Goal: Information Seeking & Learning: Learn about a topic

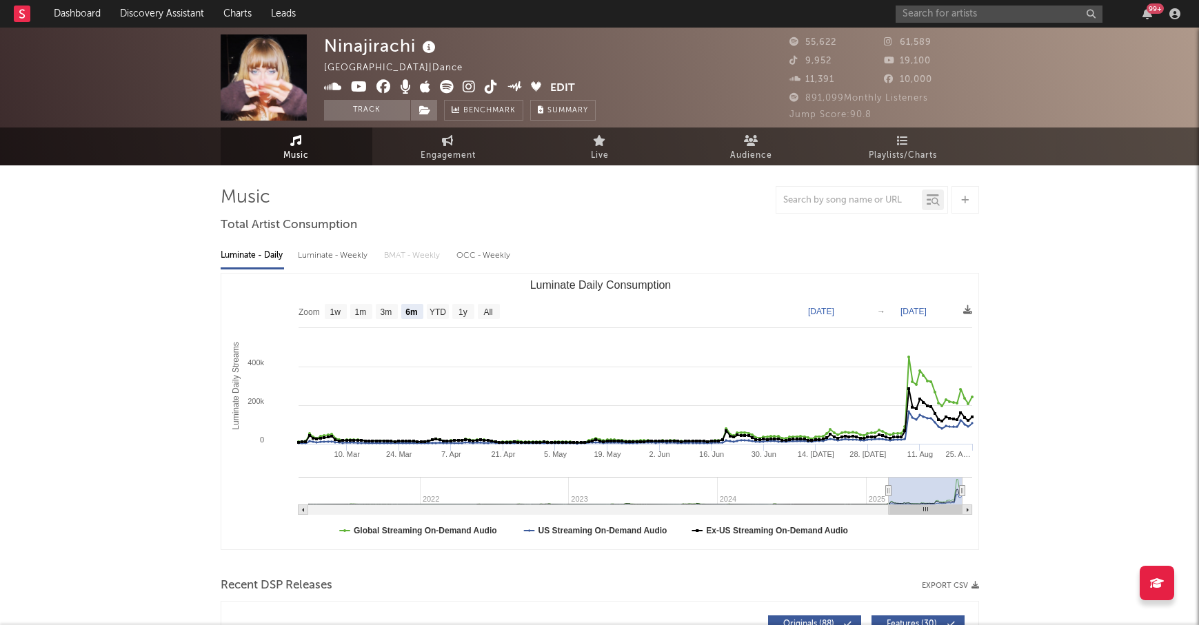
select select "6m"
click at [949, 14] on input "text" at bounding box center [999, 14] width 207 height 17
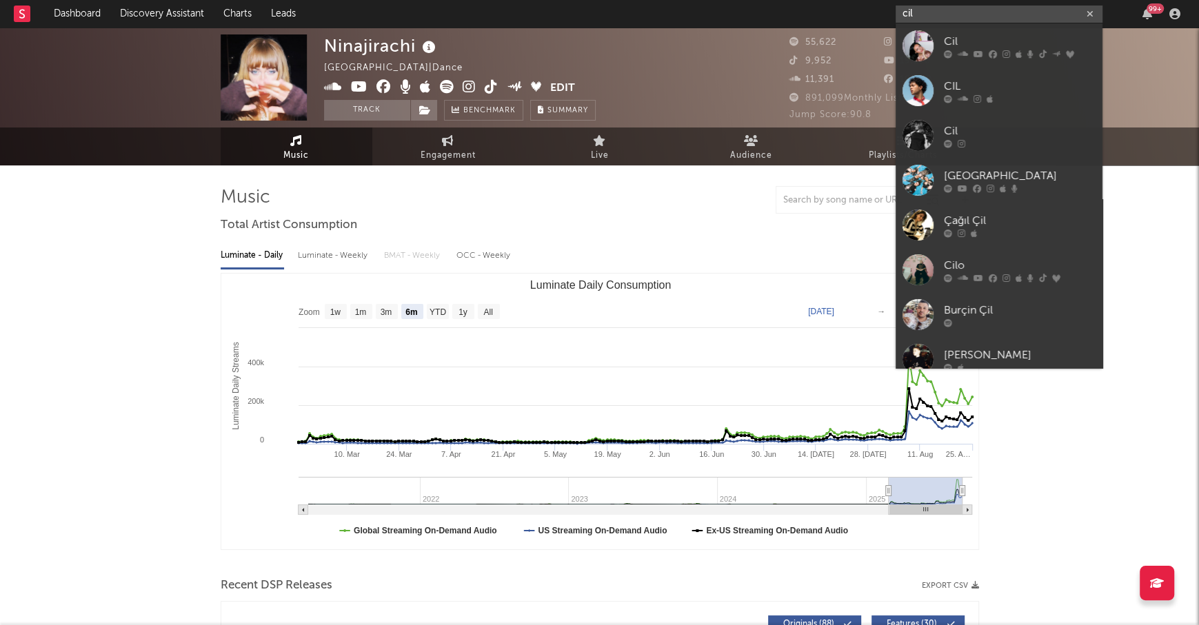
click at [922, 17] on input "cil" at bounding box center [999, 14] width 207 height 17
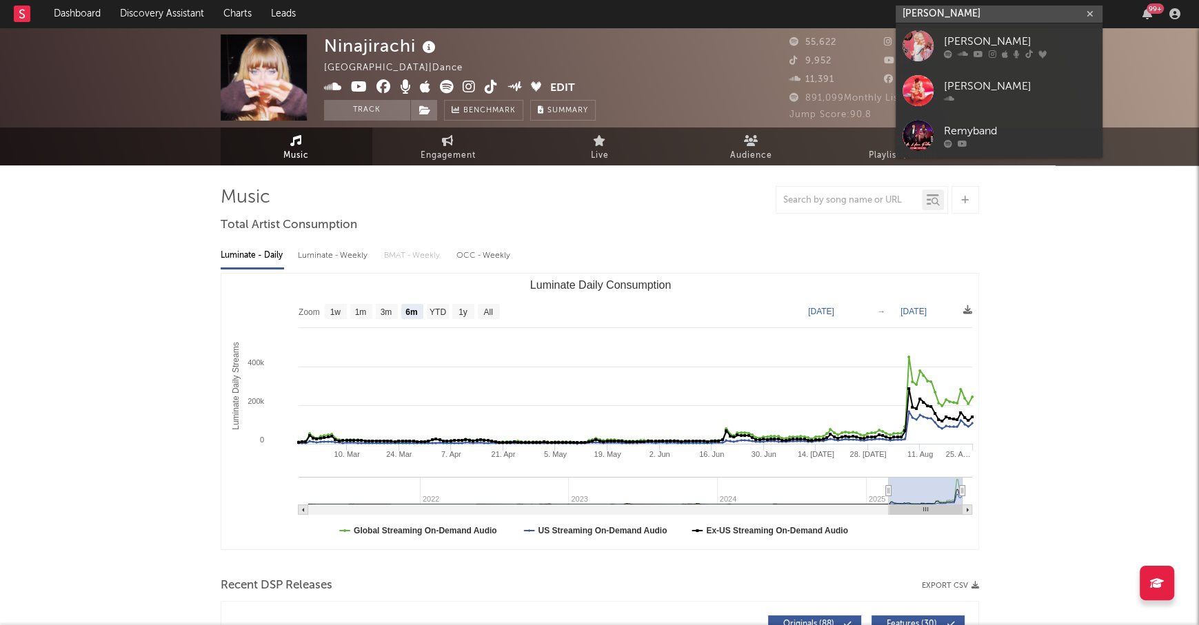
type input "[PERSON_NAME]"
click at [973, 32] on link "[PERSON_NAME]" at bounding box center [999, 45] width 207 height 45
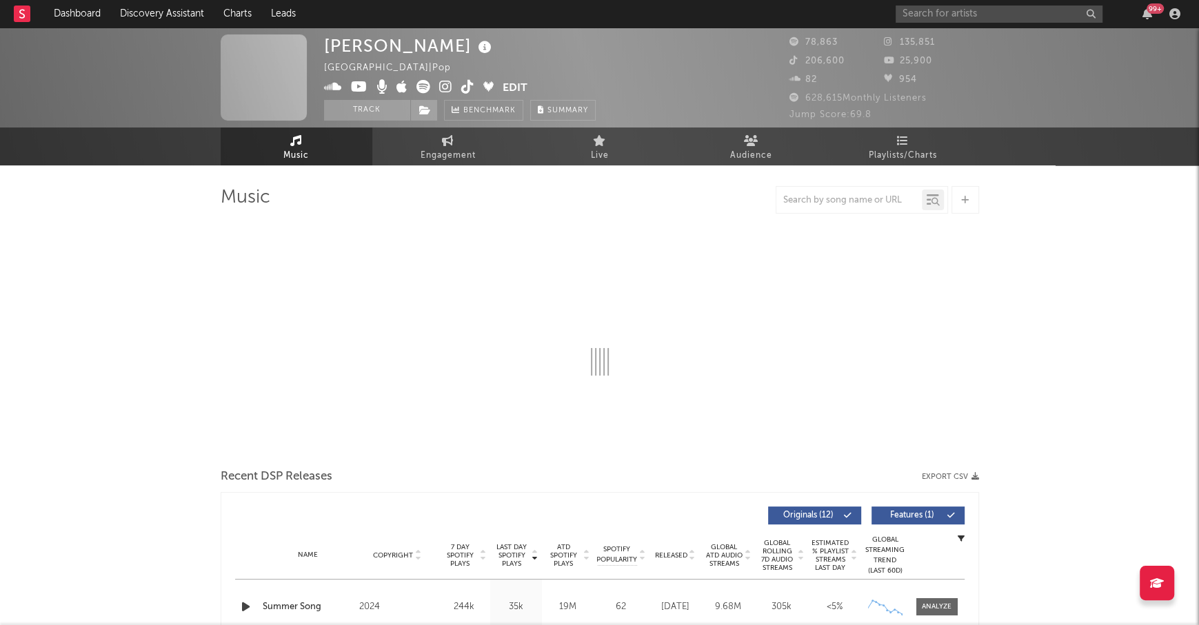
select select "6m"
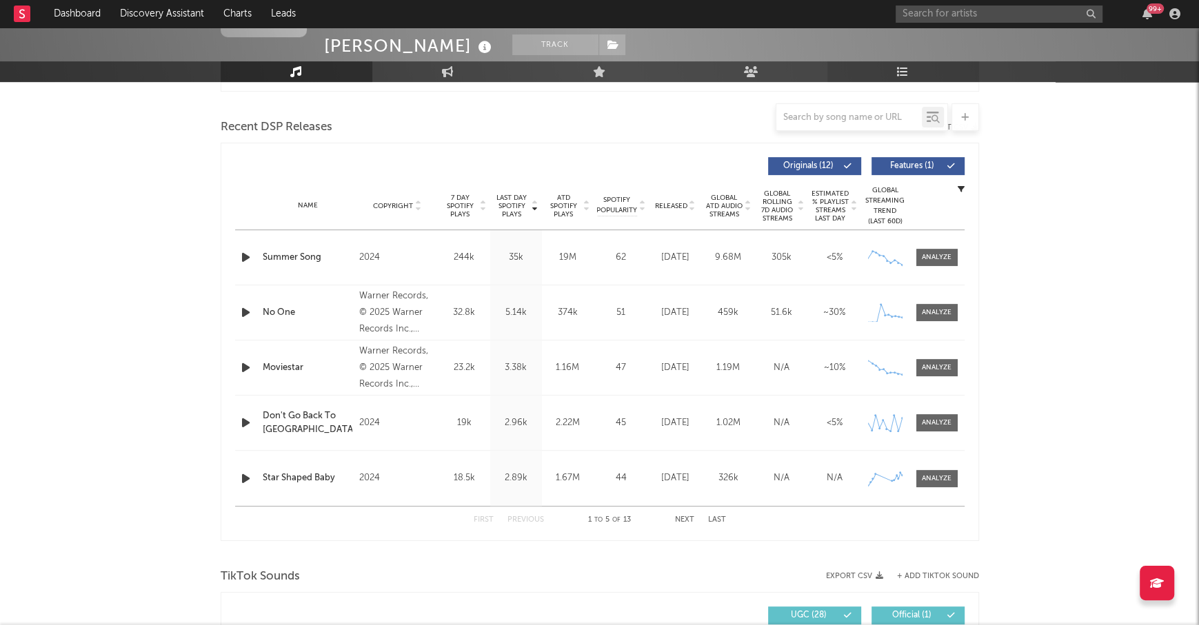
scroll to position [443, 0]
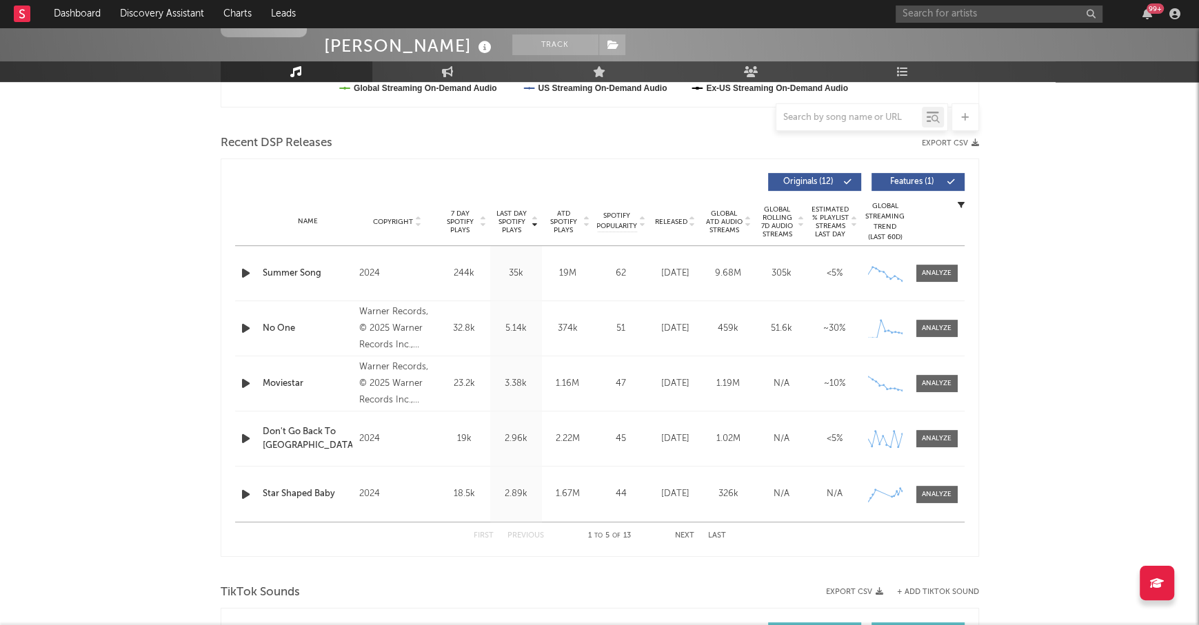
click at [487, 134] on div "Recent DSP Releases Export CSV" at bounding box center [600, 143] width 758 height 23
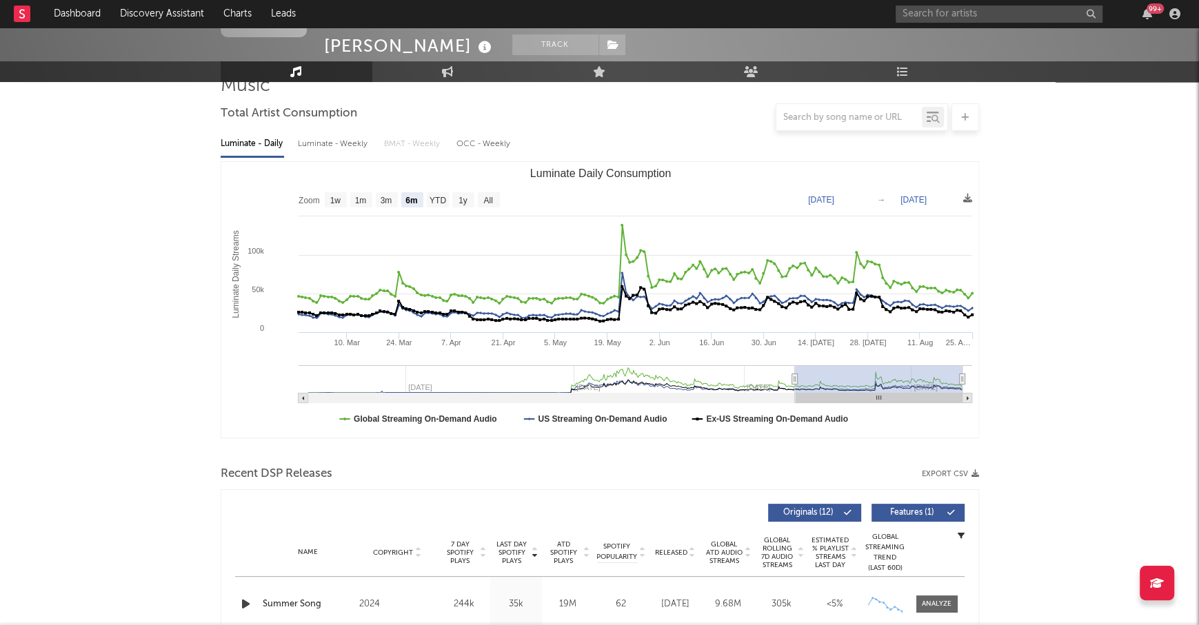
scroll to position [0, 0]
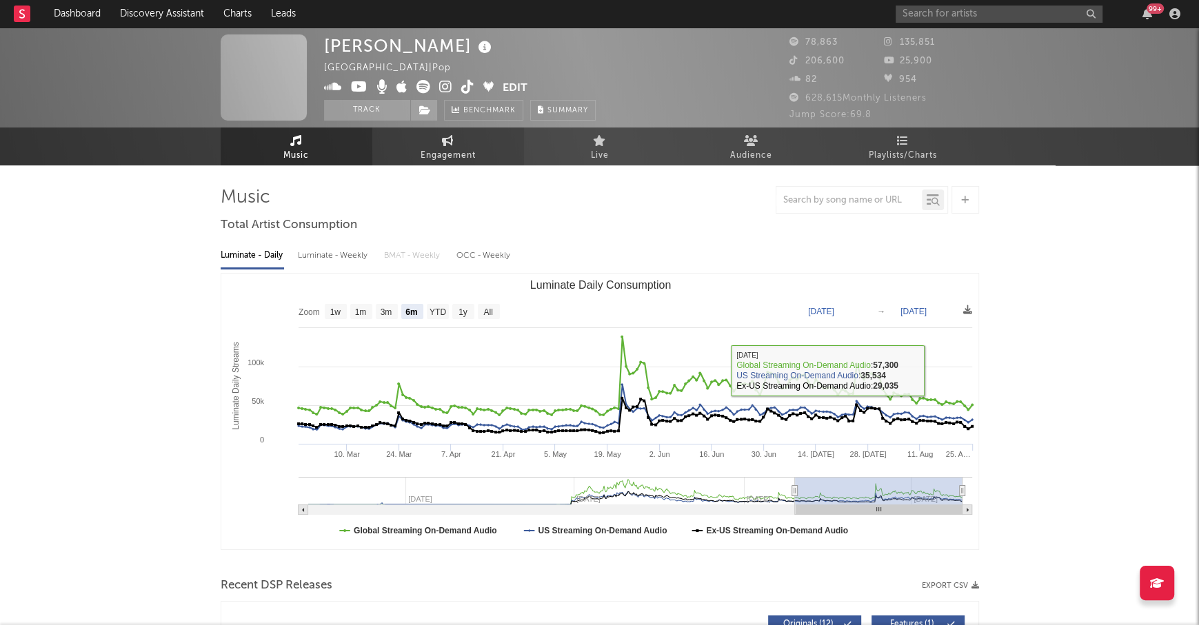
click at [450, 141] on icon at bounding box center [448, 140] width 12 height 11
select select "1w"
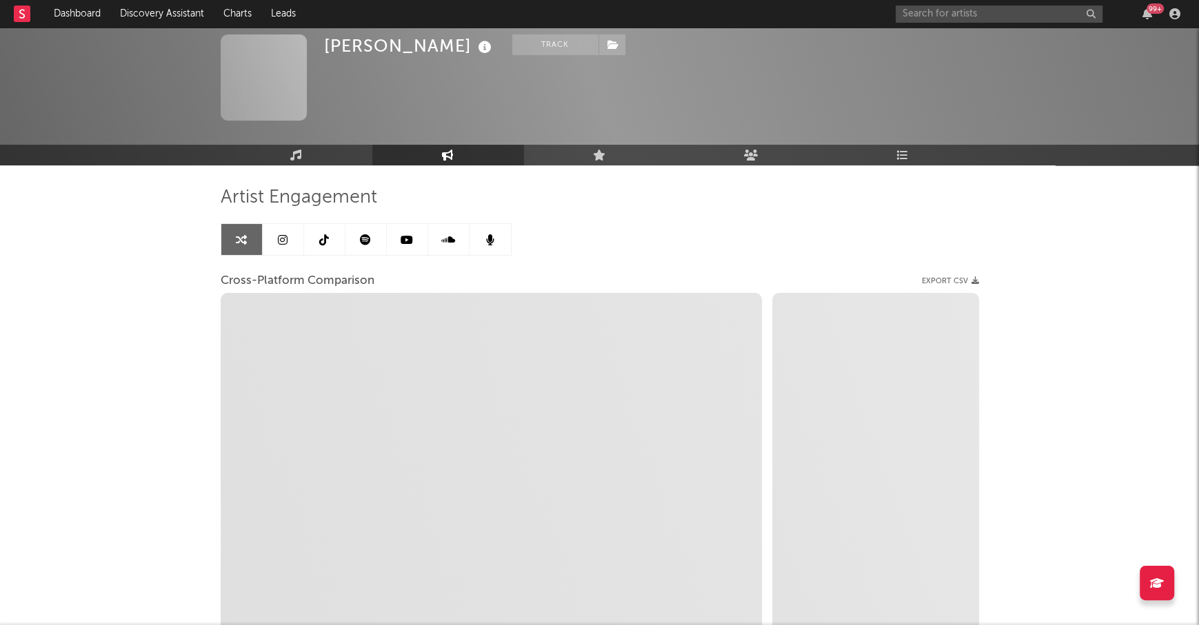
scroll to position [125, 0]
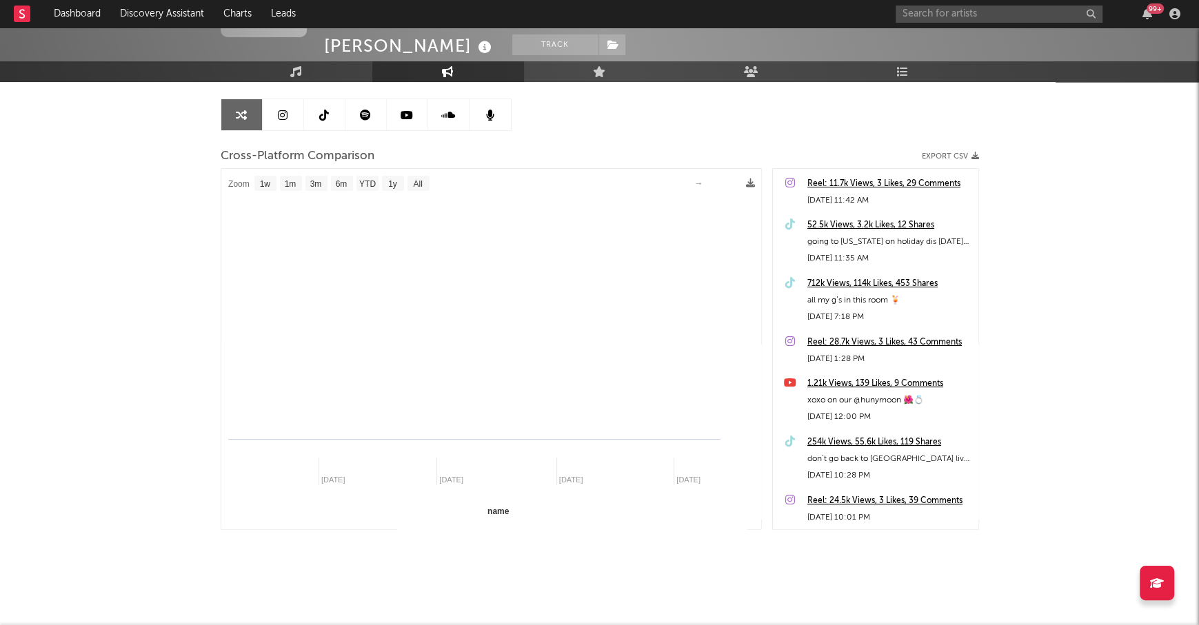
select select "1m"
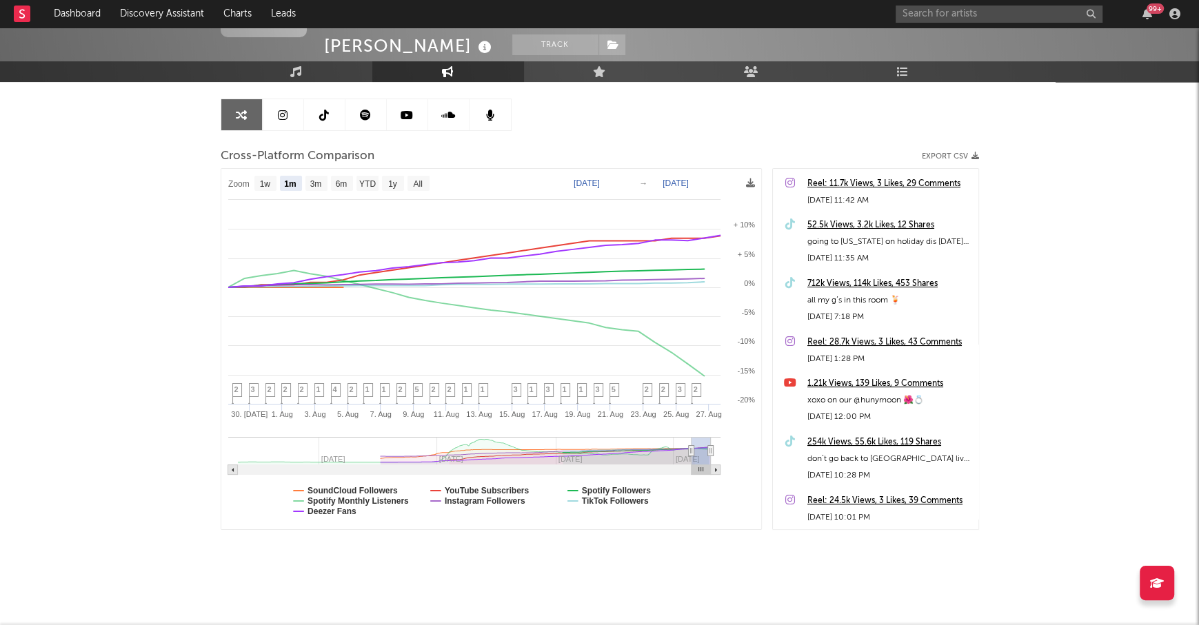
click at [868, 281] on div "712k Views, 114k Likes, 453 Shares" at bounding box center [889, 284] width 164 height 17
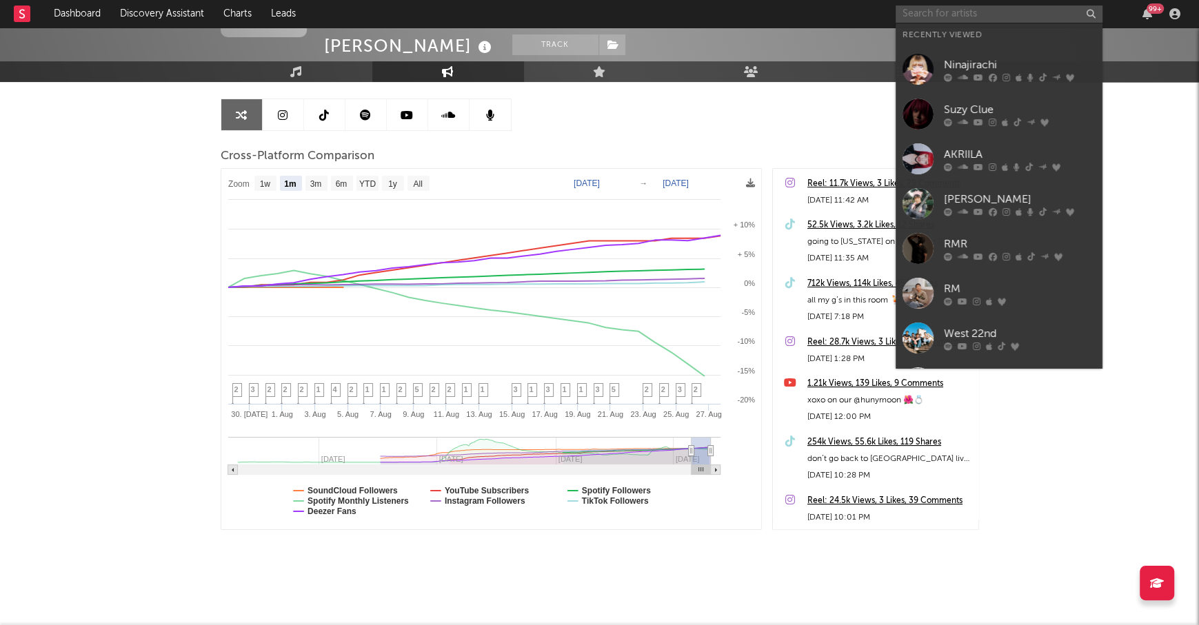
click at [961, 16] on input "text" at bounding box center [999, 14] width 207 height 17
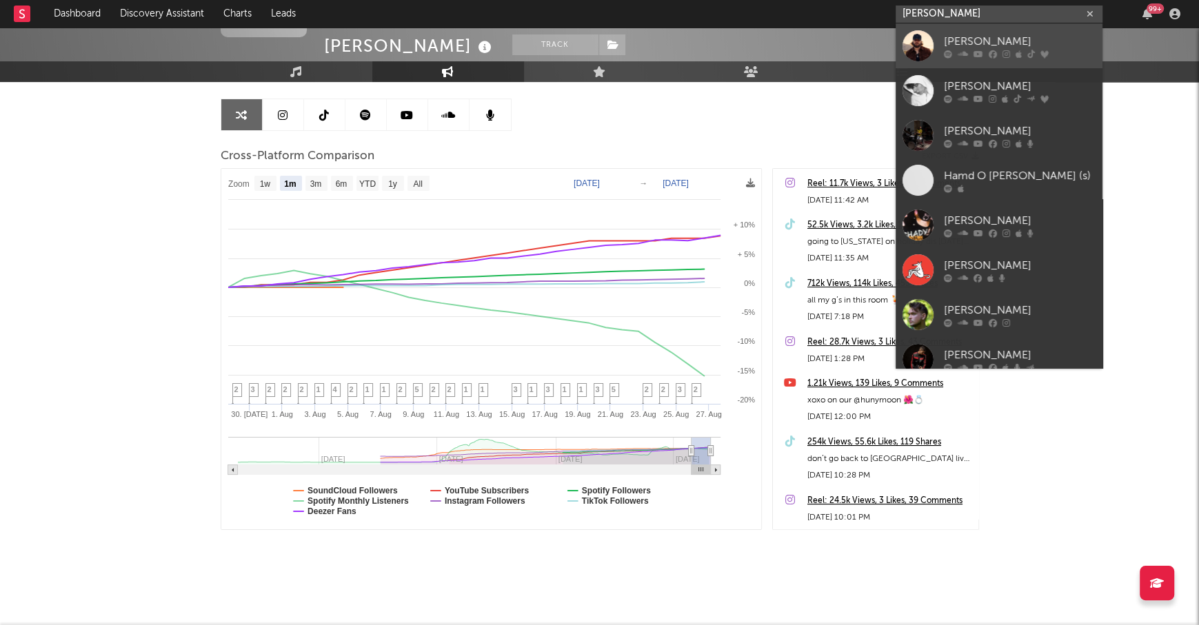
type input "[PERSON_NAME]"
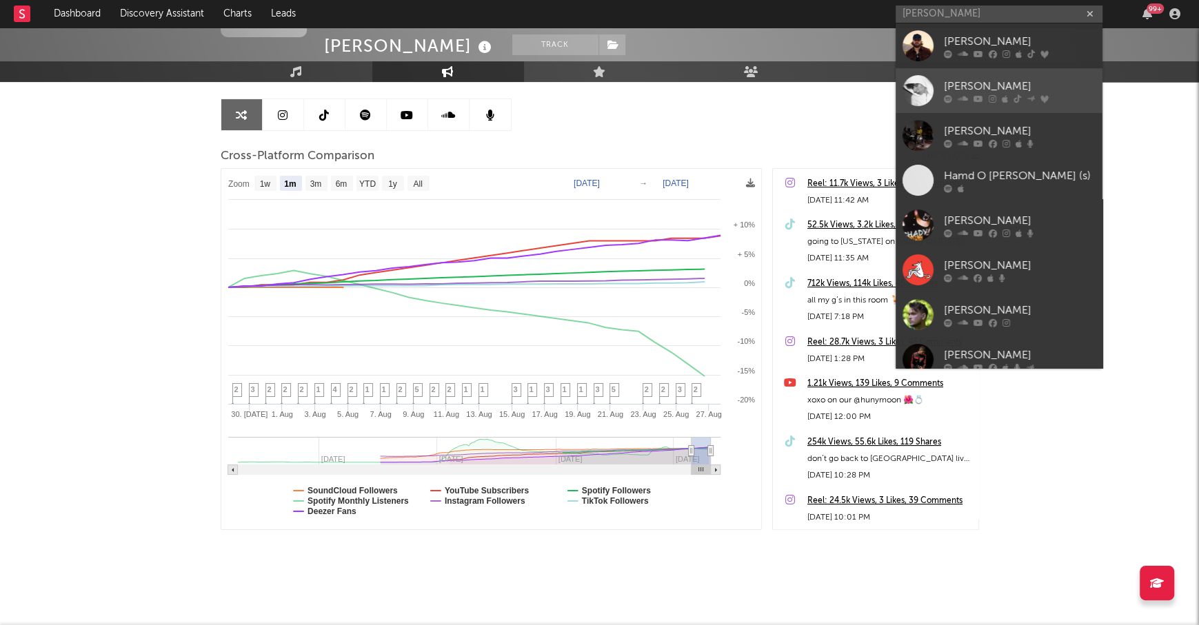
click at [1008, 81] on div "[PERSON_NAME]" at bounding box center [1020, 86] width 152 height 17
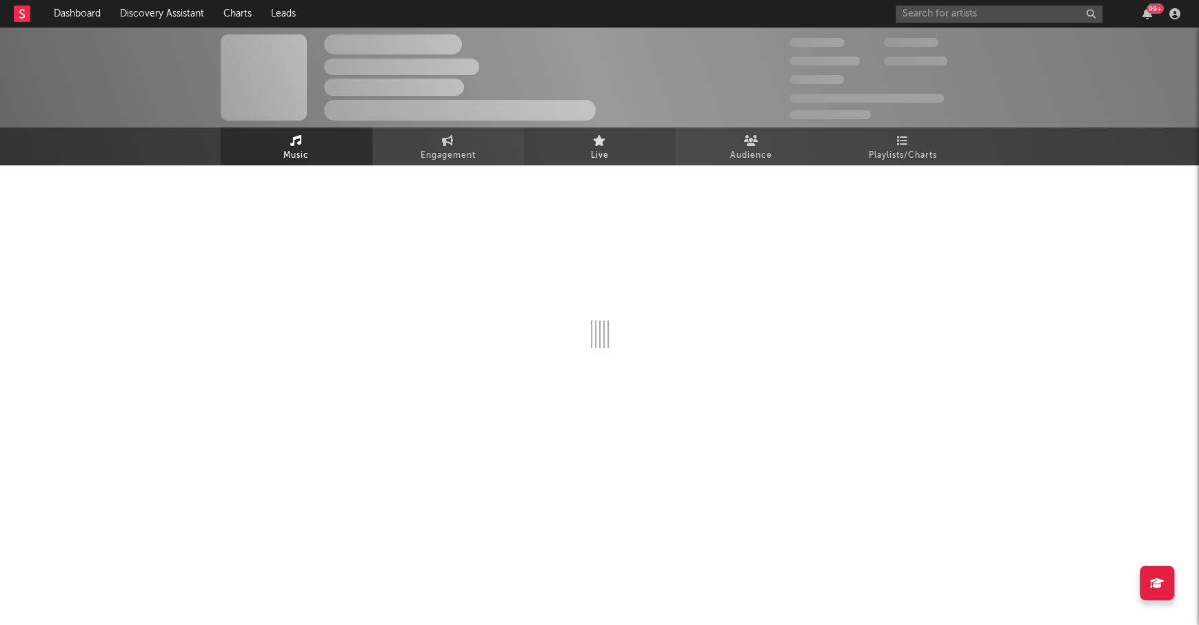
select select "6m"
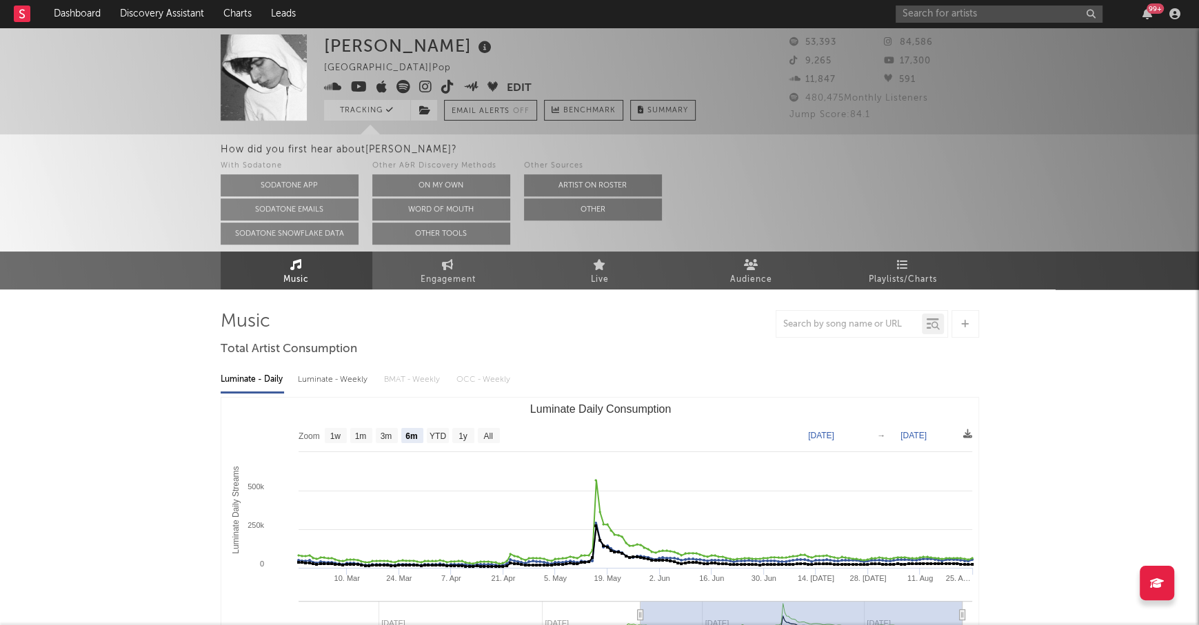
click at [444, 273] on span "Engagement" at bounding box center [448, 280] width 55 height 17
select select "1w"
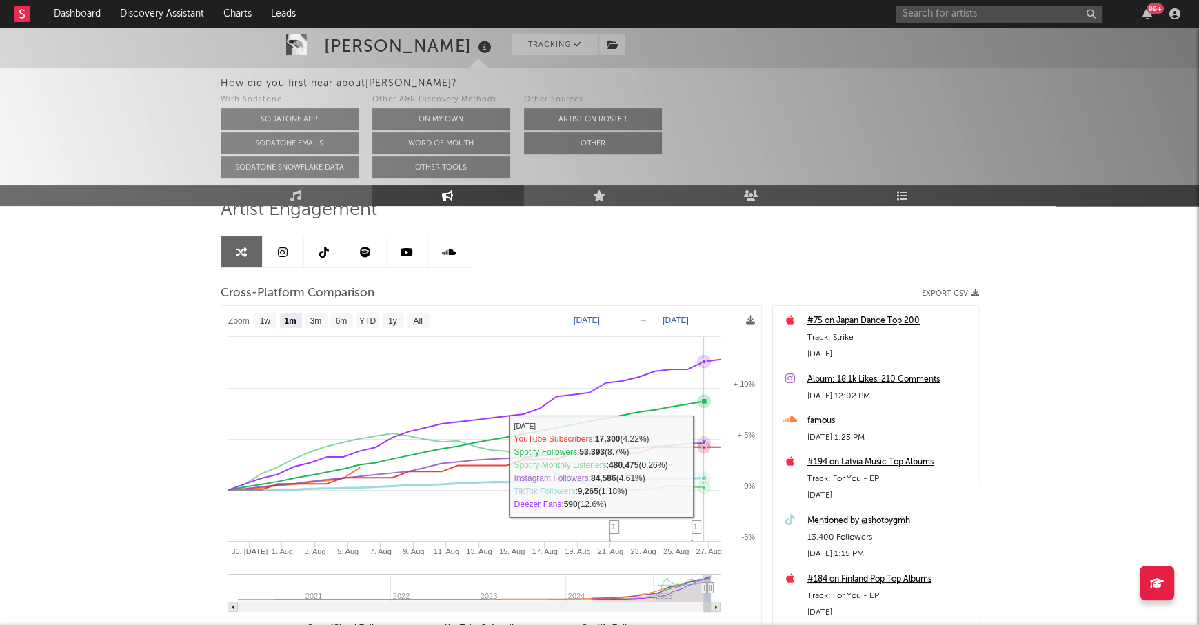
scroll to position [90, 0]
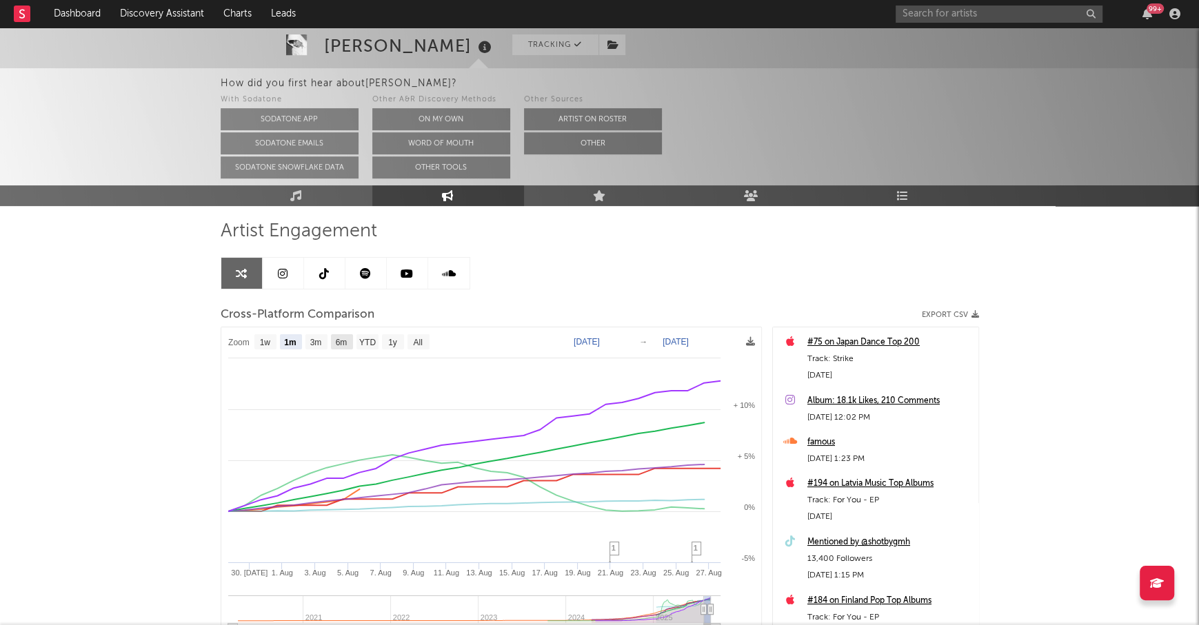
click at [343, 343] on text "6m" at bounding box center [341, 343] width 12 height 10
select select "6m"
type input "[DATE]"
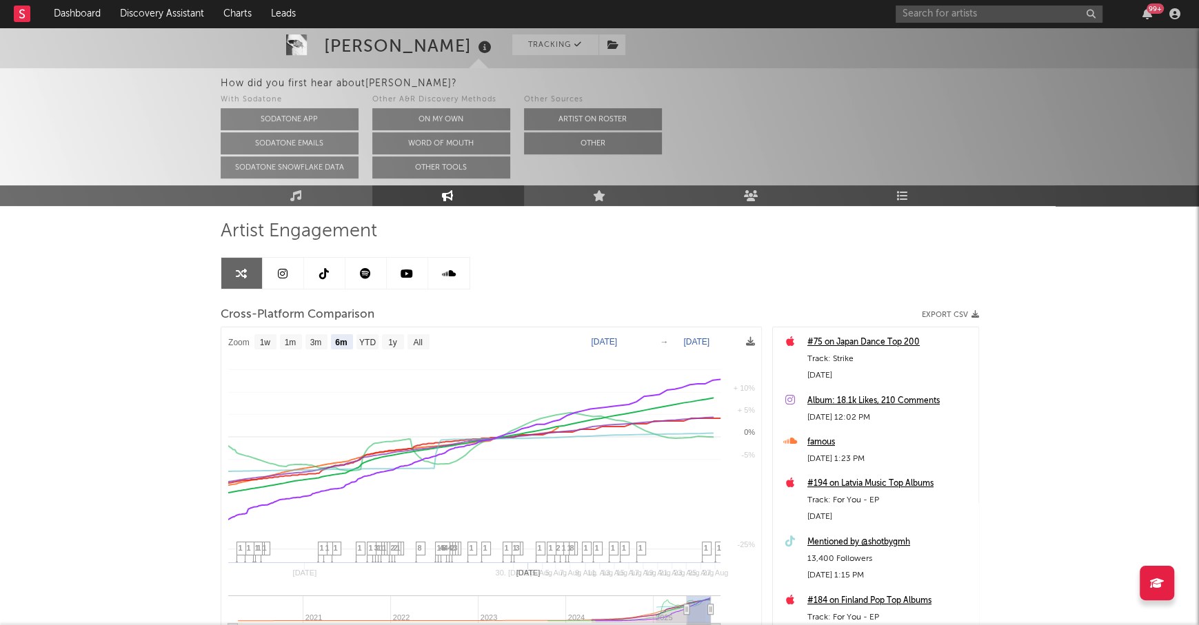
select select "6m"
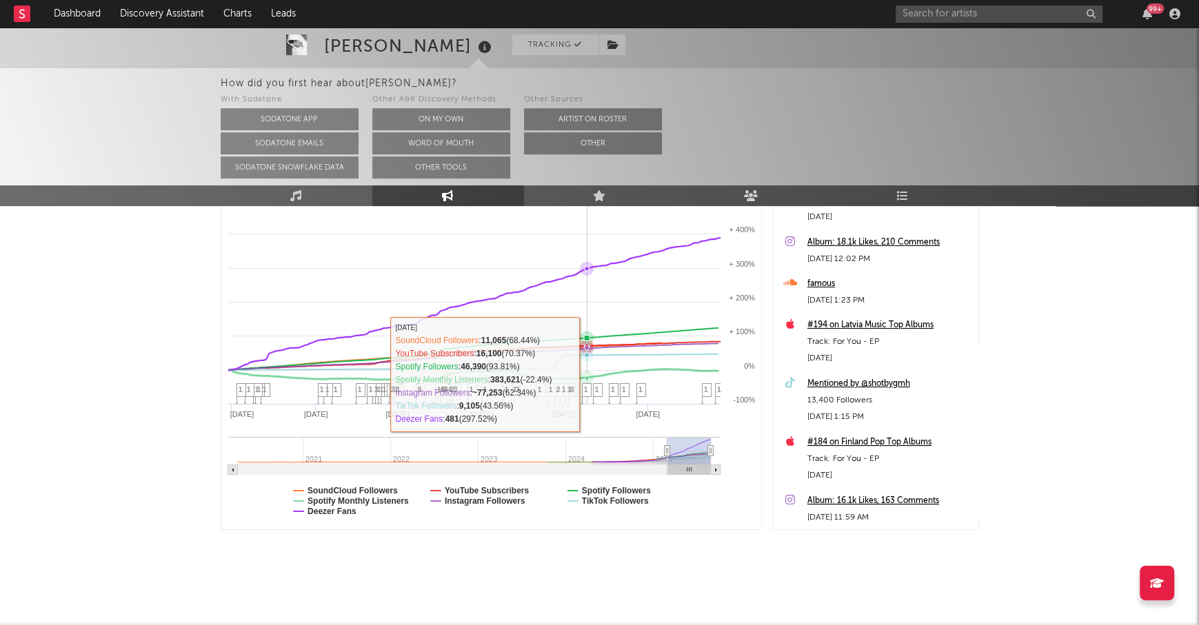
scroll to position [0, 0]
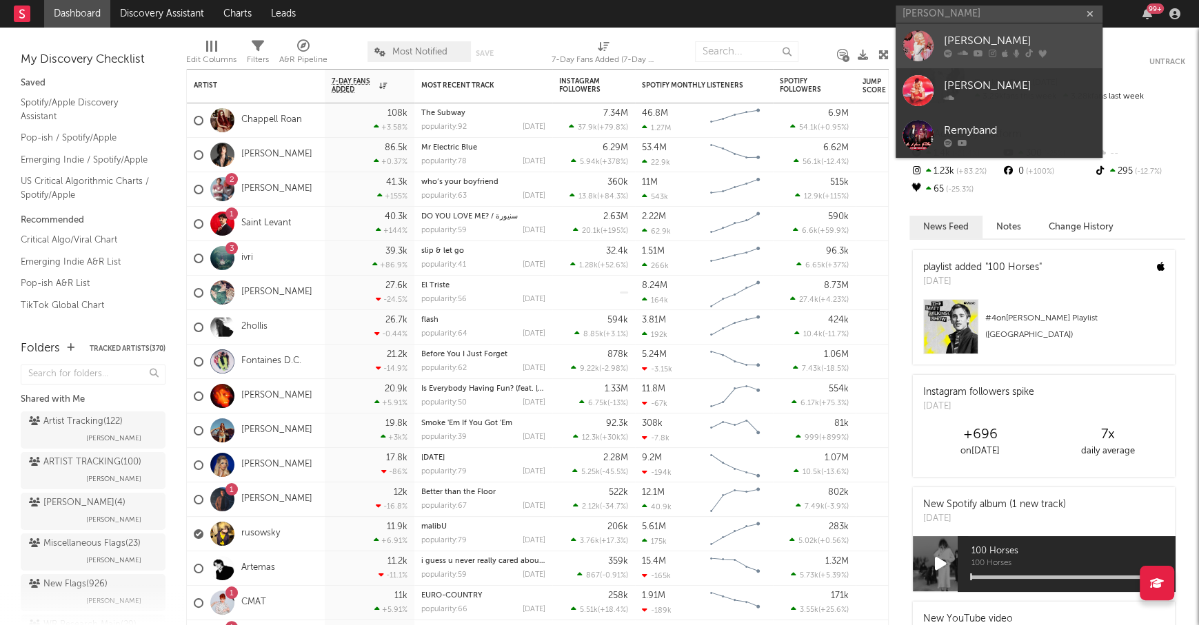
type input "[PERSON_NAME]"
click at [1008, 34] on div "[PERSON_NAME]" at bounding box center [1020, 41] width 152 height 17
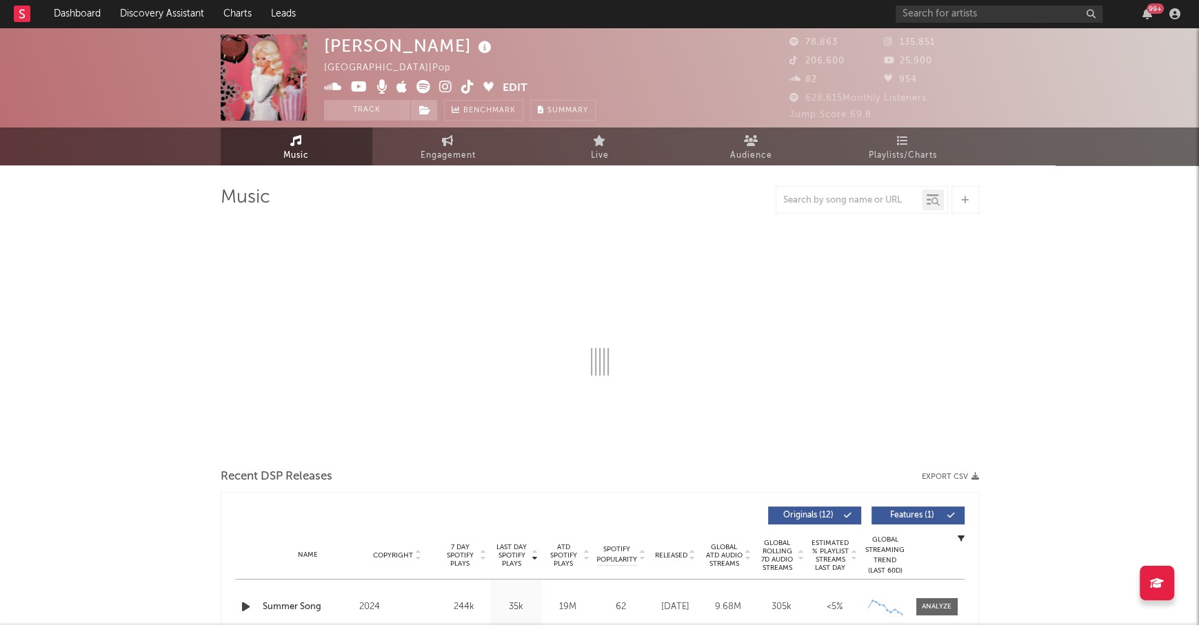
select select "6m"
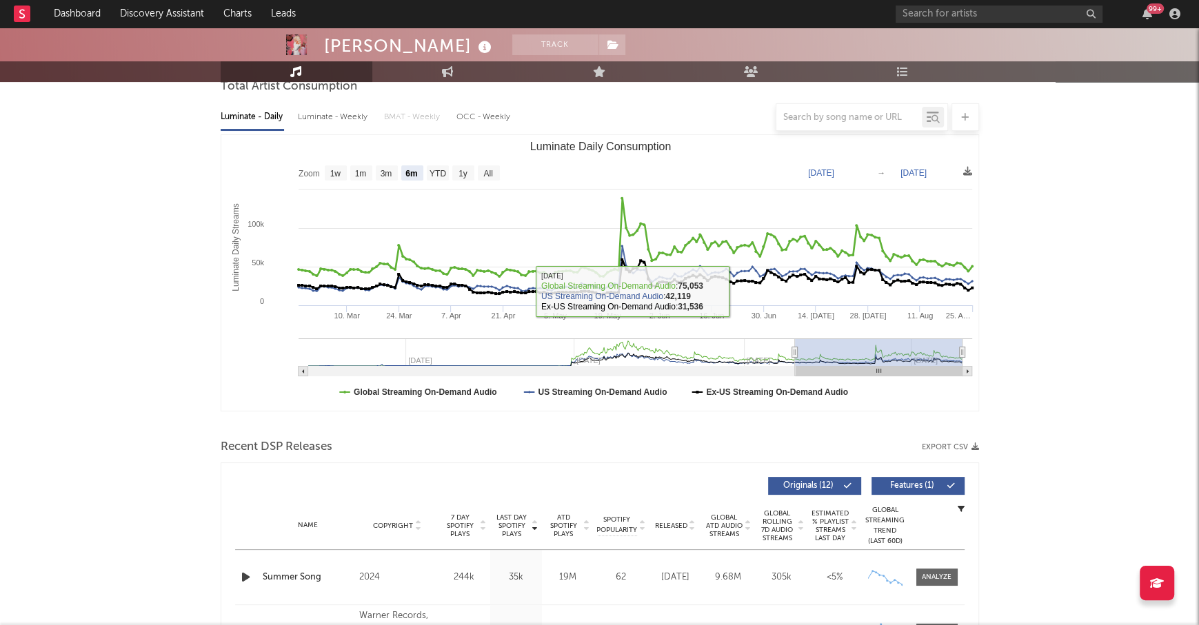
scroll to position [285, 0]
